Goal: Task Accomplishment & Management: Complete application form

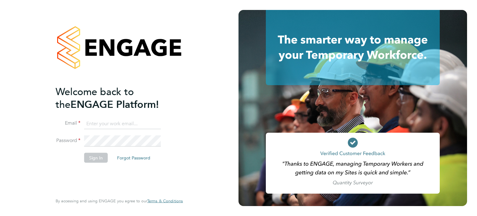
type input "[PERSON_NAME][EMAIL_ADDRESS][DOMAIN_NAME]"
click at [90, 156] on button "Sign In" at bounding box center [96, 158] width 24 height 10
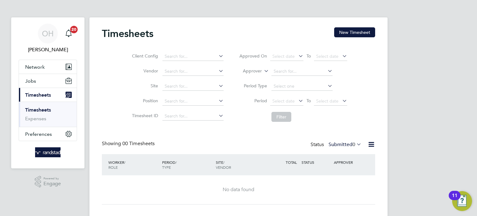
click at [357, 39] on div "Timesheets New Timesheet" at bounding box center [238, 36] width 273 height 19
click at [356, 36] on button "New Timesheet" at bounding box center [354, 32] width 41 height 10
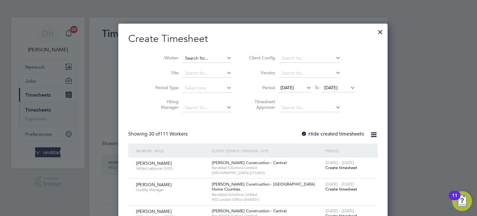
scroll to position [1203, 241]
click at [188, 56] on input at bounding box center [207, 58] width 49 height 9
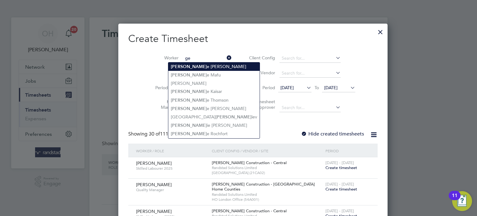
type input "g"
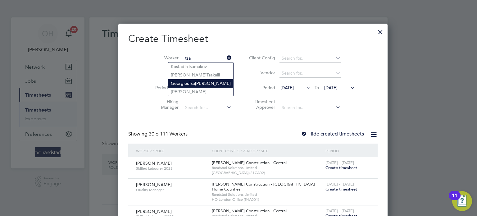
click at [191, 81] on b "Tsa" at bounding box center [192, 83] width 6 height 5
type input "[PERSON_NAME]"
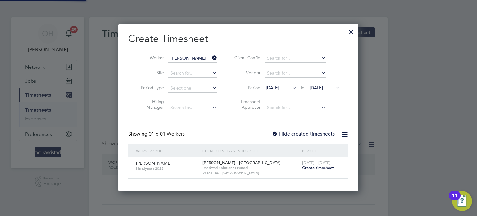
scroll to position [11, 0]
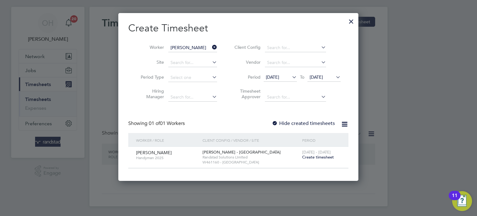
click at [284, 120] on label "Hide created timesheets" at bounding box center [303, 123] width 63 height 6
click at [335, 75] on icon at bounding box center [335, 77] width 0 height 9
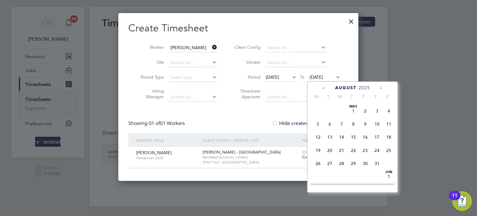
scroll to position [235, 0]
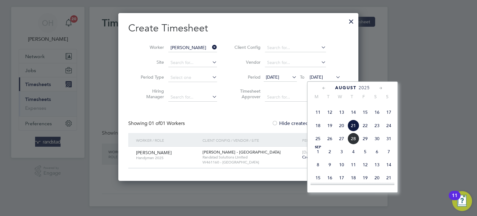
click at [388, 145] on span "31" at bounding box center [389, 139] width 12 height 12
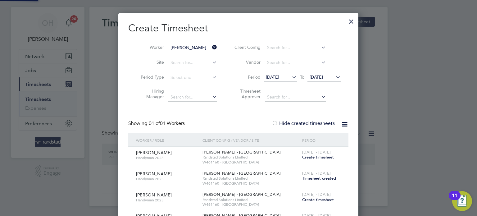
scroll to position [38, 0]
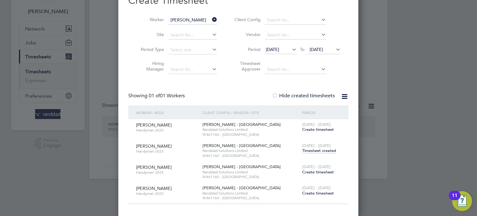
click at [310, 151] on span "Timesheet created" at bounding box center [319, 151] width 34 height 6
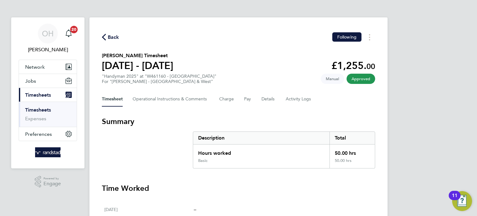
click at [116, 37] on span "Back" at bounding box center [113, 37] width 11 height 7
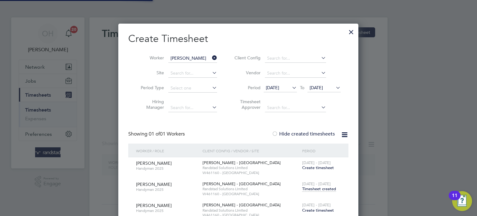
scroll to position [231, 241]
click at [211, 57] on icon at bounding box center [211, 57] width 0 height 9
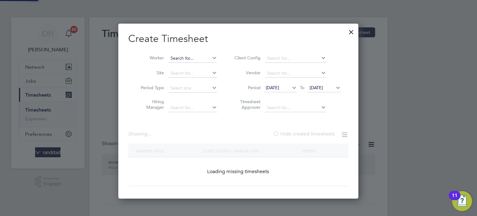
scroll to position [175, 241]
click at [199, 58] on input at bounding box center [192, 58] width 49 height 9
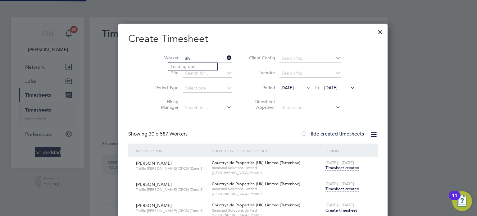
scroll to position [2668, 245]
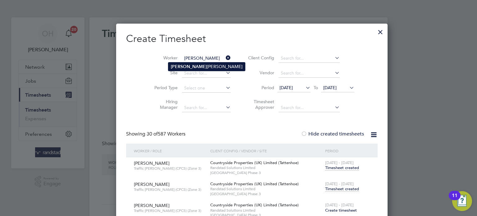
click at [206, 65] on li "[PERSON_NAME]" at bounding box center [206, 66] width 77 height 8
type input "[PERSON_NAME]"
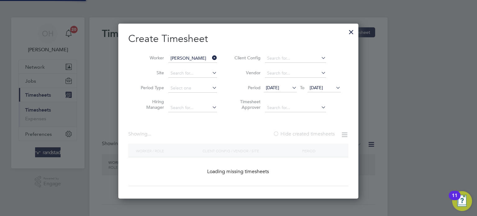
scroll to position [231, 241]
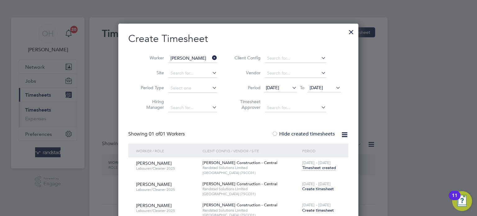
click at [315, 187] on span "Create timesheet" at bounding box center [318, 188] width 32 height 5
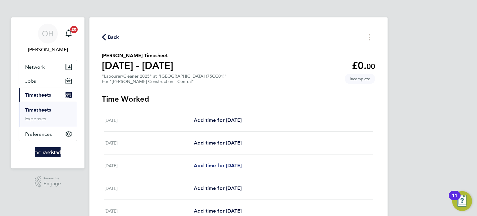
click at [220, 165] on span "Add time for [DATE]" at bounding box center [218, 166] width 48 height 6
select select "60"
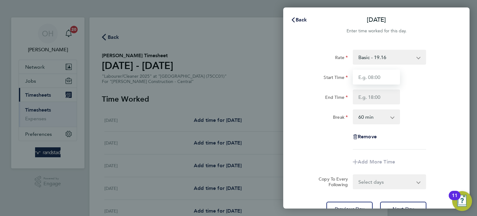
click at [372, 78] on input "Start Time" at bounding box center [376, 77] width 47 height 15
type input "07:30"
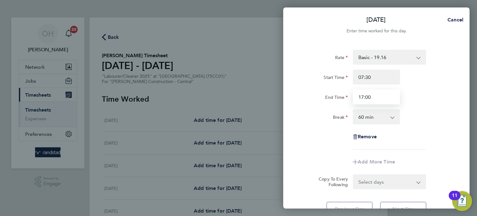
type input "17:00"
click at [456, 123] on div "Rate Basic - 19.16 Overtime - 27.44 Start Time 07:30 End Time 17:00 Break 0 min…" at bounding box center [376, 133] width 186 height 182
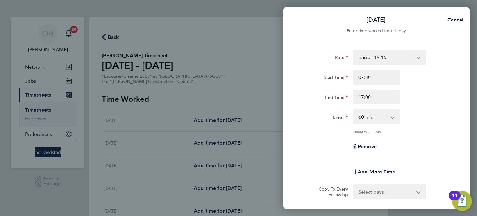
click at [381, 116] on select "0 min 15 min 30 min 45 min 60 min 75 min 90 min" at bounding box center [373, 117] width 39 height 14
select select "30"
click at [354, 110] on select "0 min 15 min 30 min 45 min 60 min 75 min 90 min" at bounding box center [373, 117] width 39 height 14
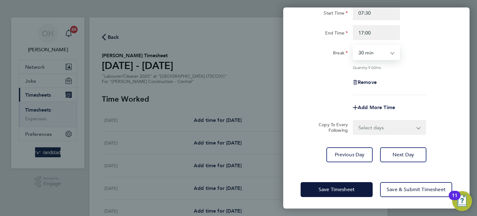
click at [401, 127] on select "Select days Day [DATE] [DATE] [DATE] [DATE]" at bounding box center [386, 128] width 65 height 14
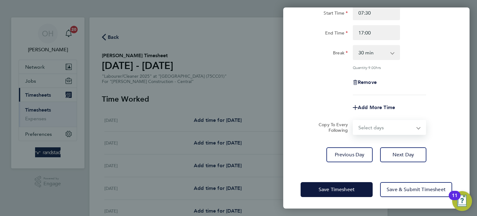
select select "DAY"
click at [354, 121] on select "Select days Day [DATE] [DATE] [DATE] [DATE]" at bounding box center [386, 128] width 65 height 14
select select "[DATE]"
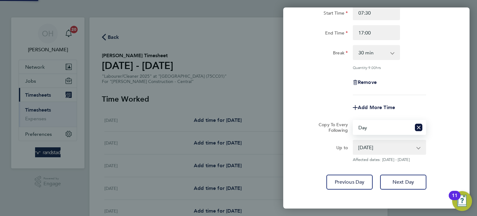
scroll to position [92, 0]
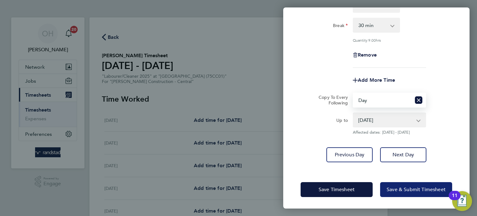
click at [391, 187] on span "Save & Submit Timesheet" at bounding box center [416, 189] width 59 height 6
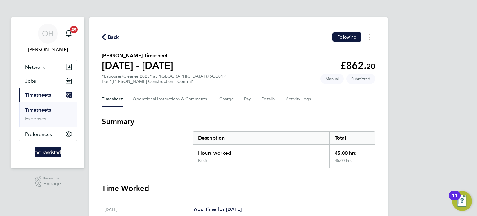
click at [114, 33] on button "Back" at bounding box center [110, 37] width 17 height 8
